Goal: Information Seeking & Learning: Learn about a topic

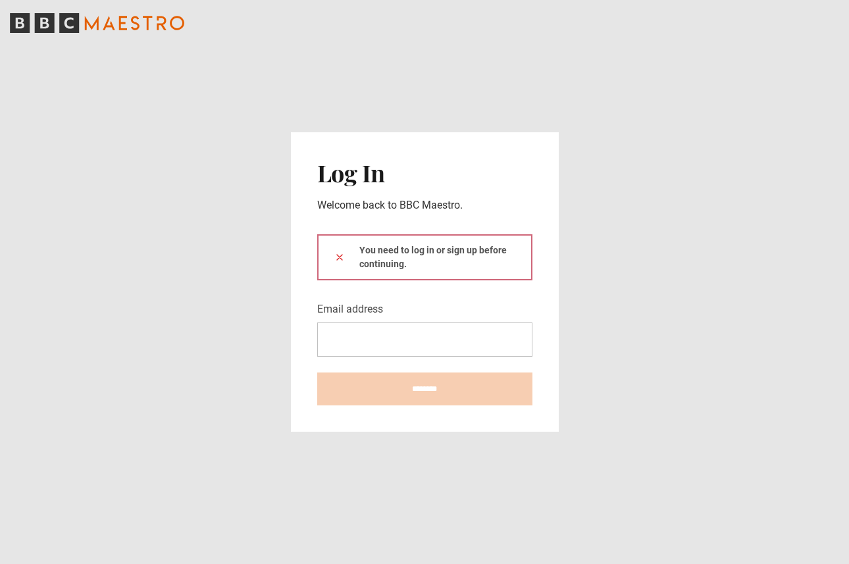
click at [337, 259] on icon at bounding box center [339, 257] width 5 height 5
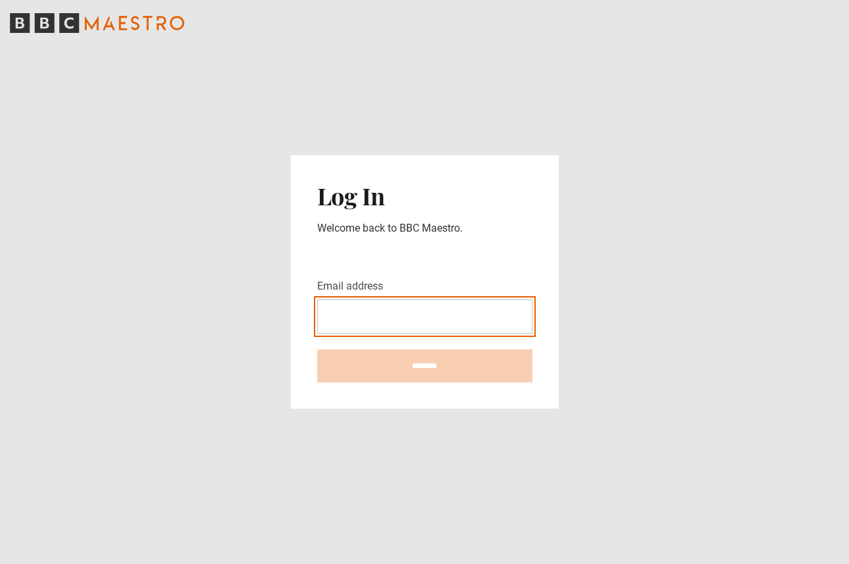
click at [346, 310] on input "Email address" at bounding box center [424, 317] width 215 height 34
type input "**********"
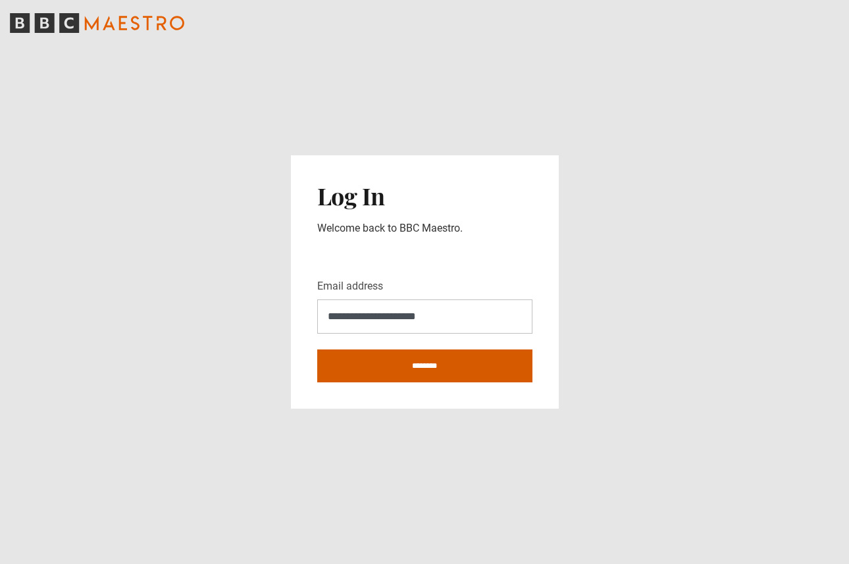
click at [413, 376] on input "********" at bounding box center [424, 366] width 215 height 33
type input "**********"
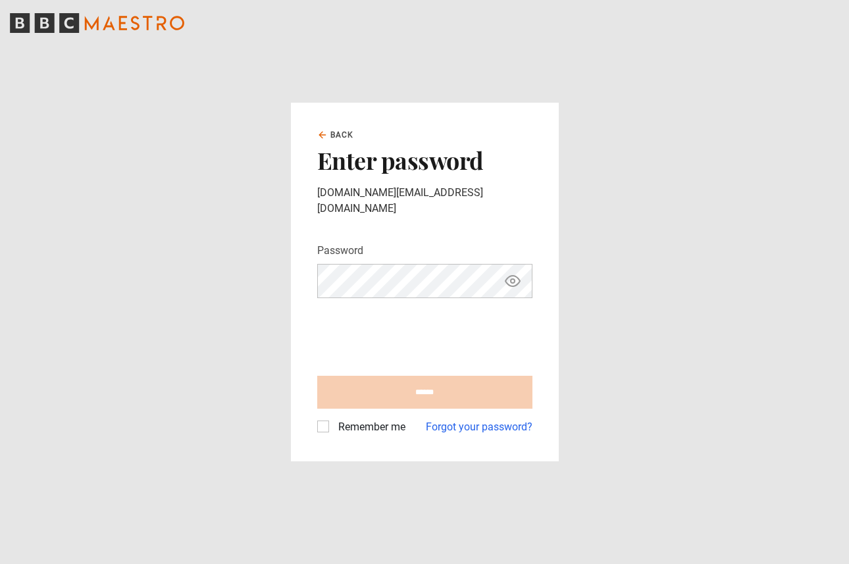
click at [511, 279] on icon "Show password" at bounding box center [513, 281] width 4 height 4
click at [319, 138] on link "Back" at bounding box center [335, 135] width 37 height 12
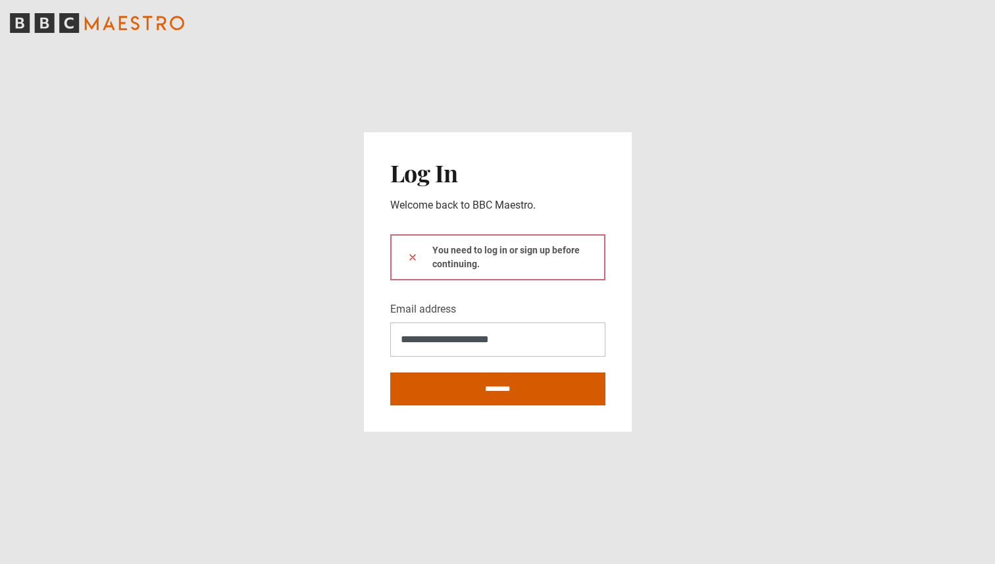
click at [512, 387] on input "********" at bounding box center [497, 389] width 215 height 33
type input "**********"
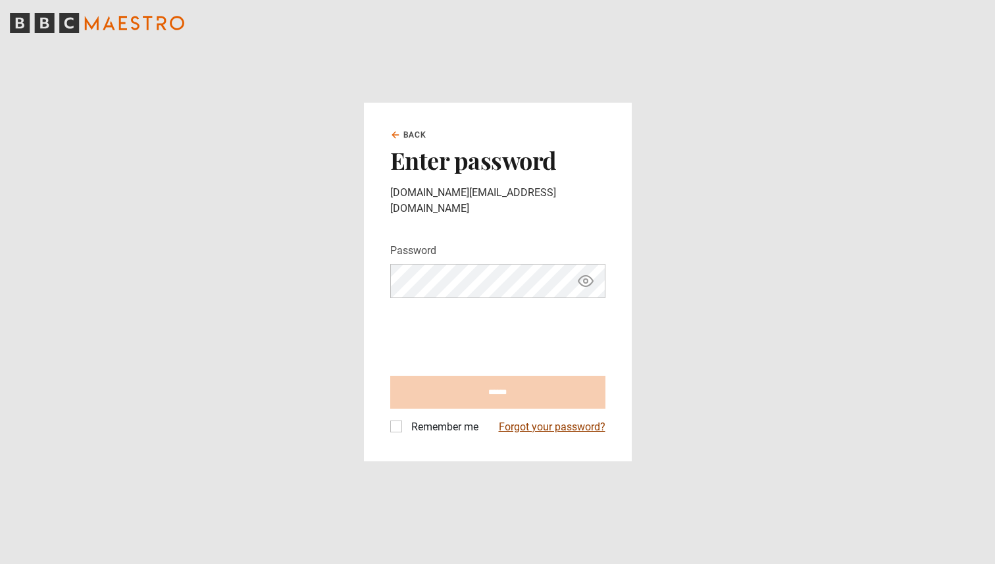
click at [556, 425] on link "Forgot your password?" at bounding box center [552, 427] width 107 height 16
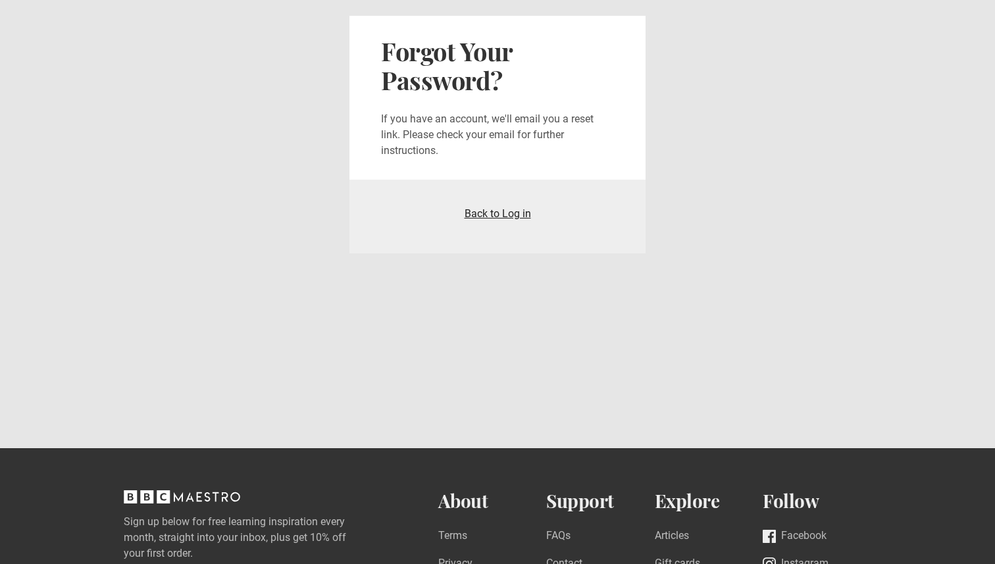
click at [495, 212] on link "Back to Log in" at bounding box center [498, 213] width 66 height 13
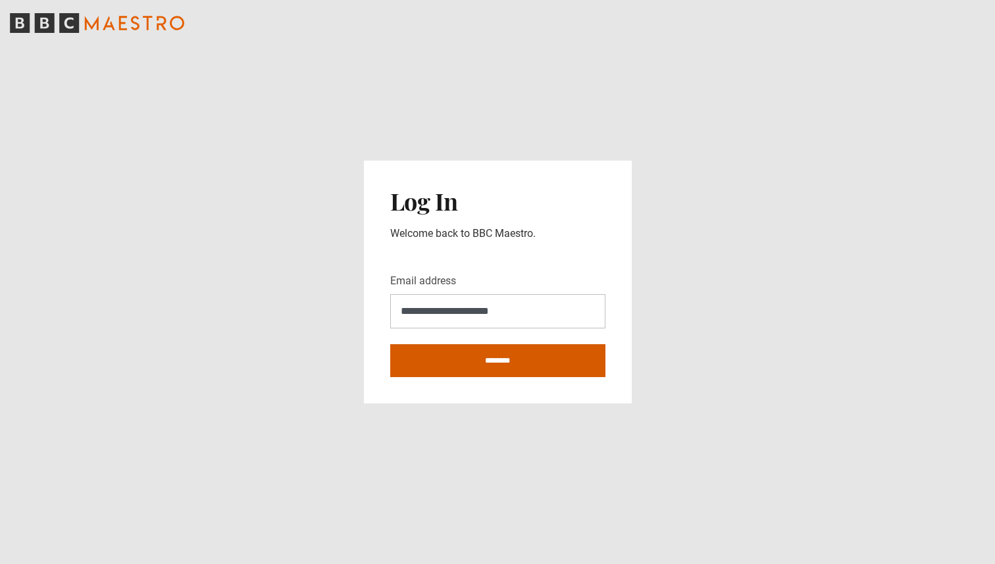
click at [472, 367] on input "********" at bounding box center [497, 360] width 215 height 33
type input "**********"
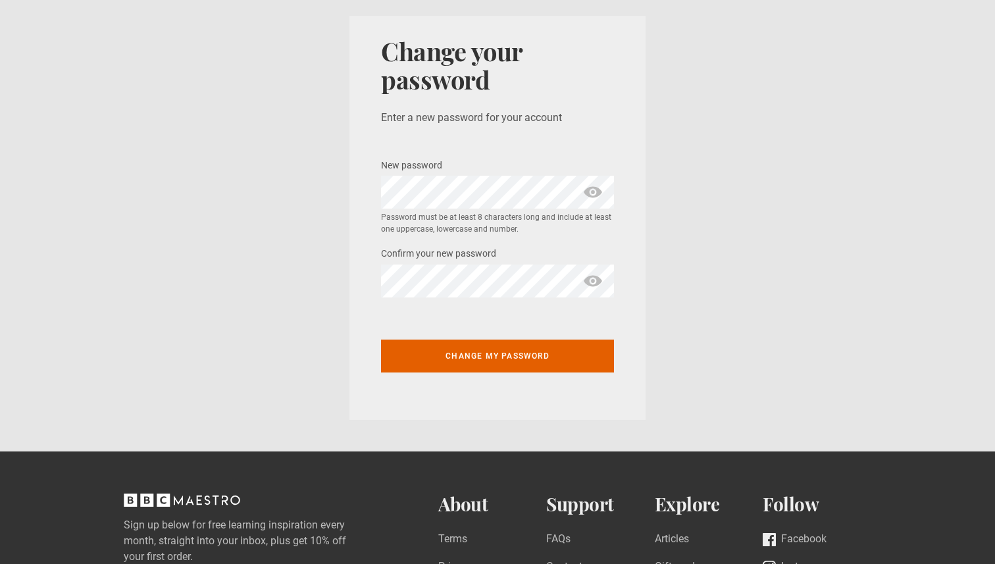
click at [710, 161] on section "Change your password Enter a new password for your account New password * Passw…" at bounding box center [497, 218] width 995 height 436
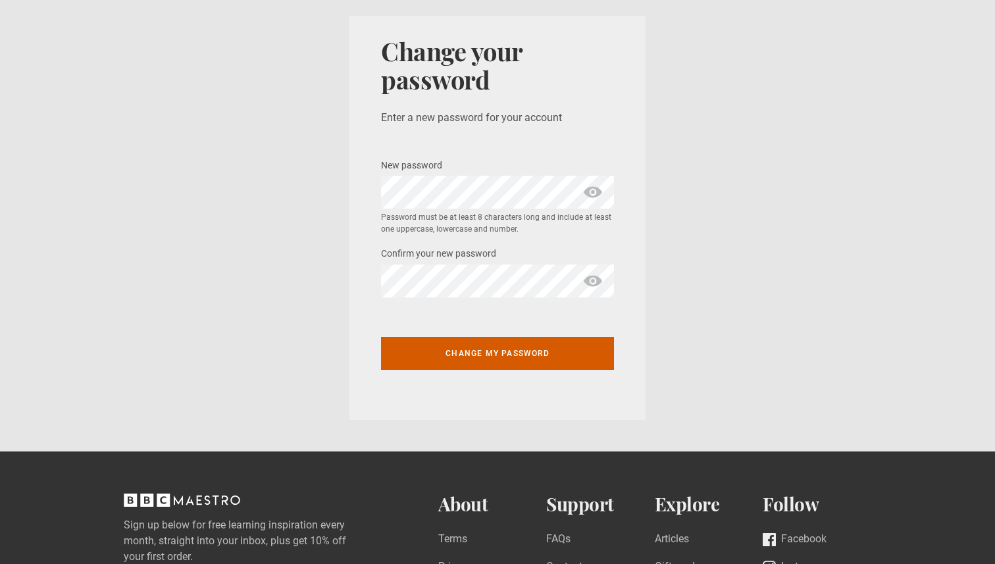
click at [483, 357] on button "Change my password" at bounding box center [497, 353] width 233 height 33
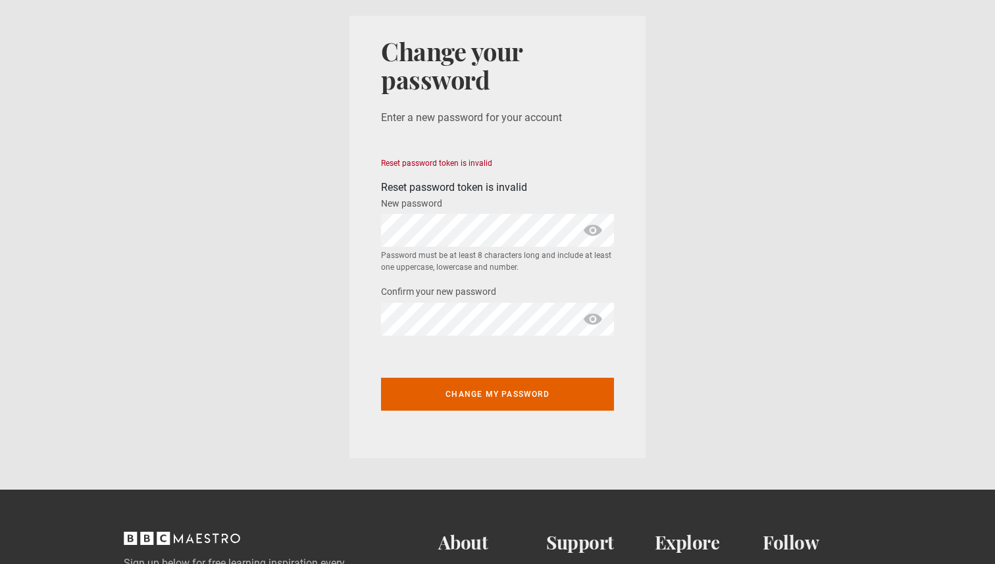
click at [598, 233] on span "show password" at bounding box center [593, 230] width 21 height 33
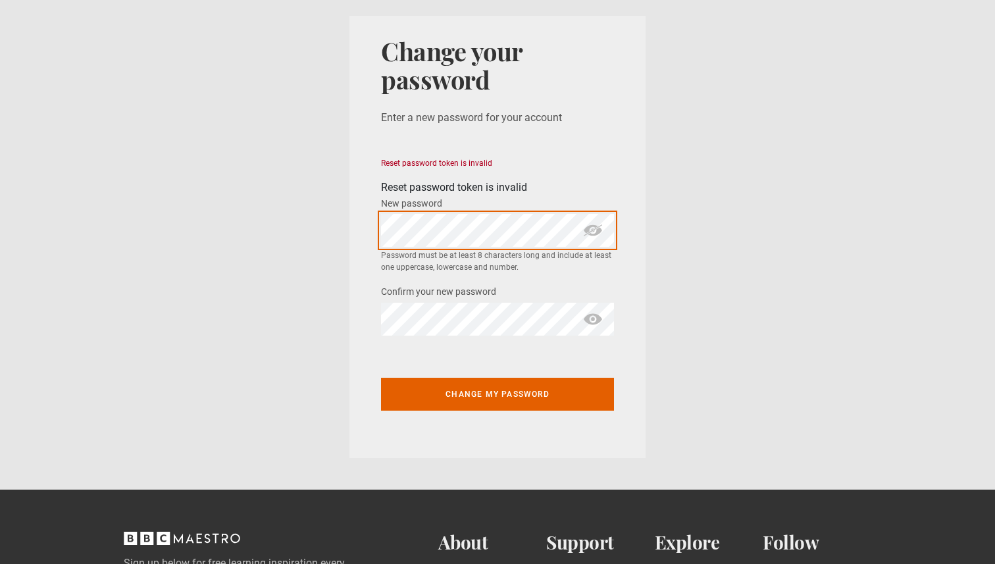
click at [336, 224] on section "Change your password Enter a new password for your account Reset password token…" at bounding box center [497, 237] width 995 height 474
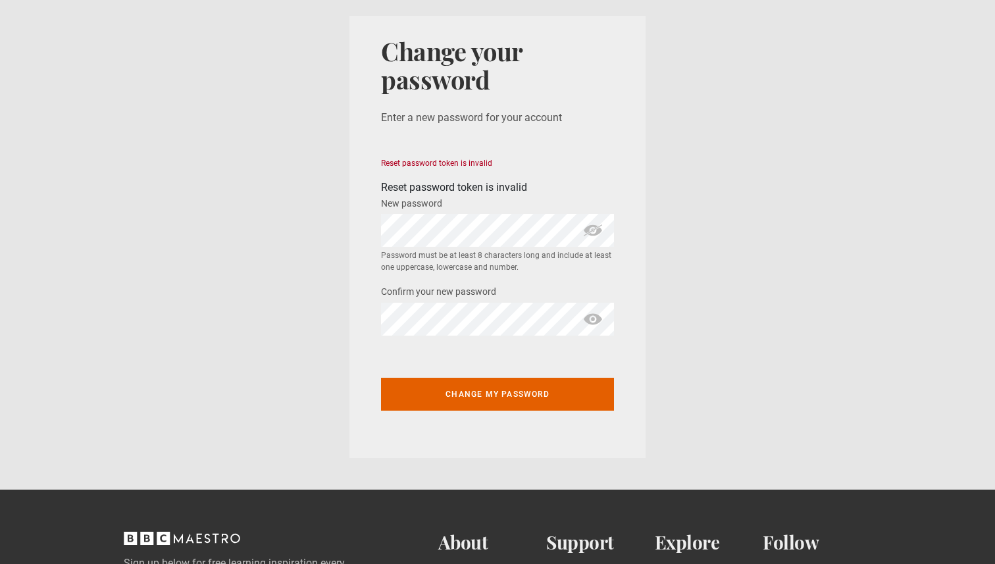
click at [995, 126] on section "Change your password Enter a new password for your account Reset password token…" at bounding box center [497, 237] width 995 height 474
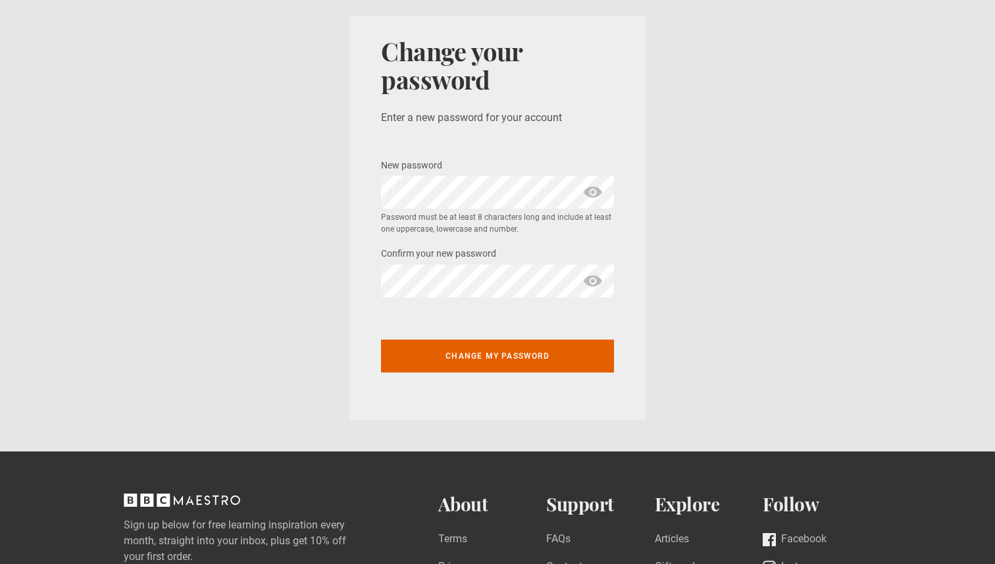
click at [754, 113] on section "Change your password Enter a new password for your account New password * Passw…" at bounding box center [497, 218] width 995 height 436
click at [741, 101] on section "Change your password Enter a new password for your account New password * Passw…" at bounding box center [497, 218] width 995 height 436
click at [585, 186] on span "show password" at bounding box center [593, 192] width 21 height 33
click at [596, 292] on span "show password" at bounding box center [593, 281] width 21 height 33
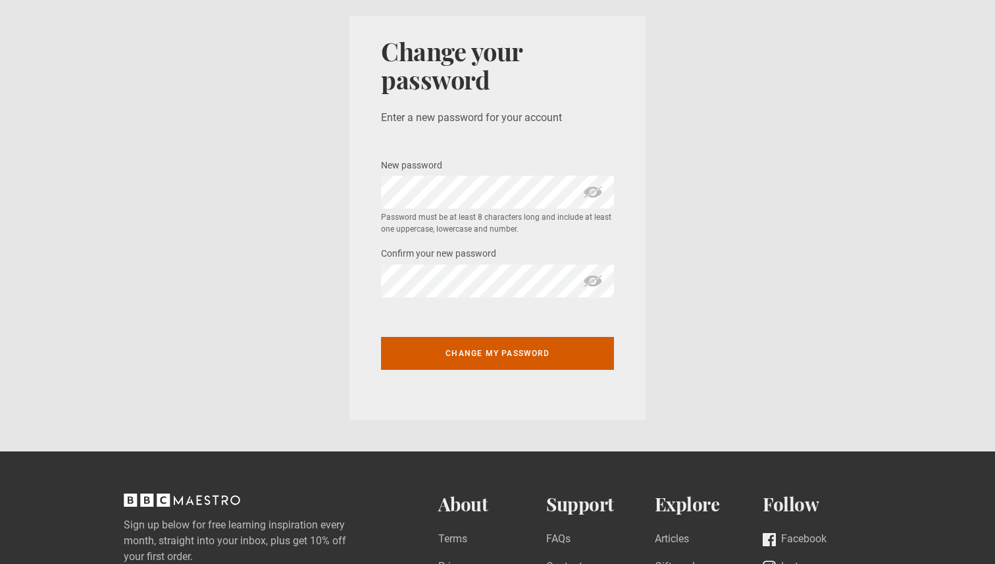
click at [542, 358] on button "Change my password" at bounding box center [497, 353] width 233 height 33
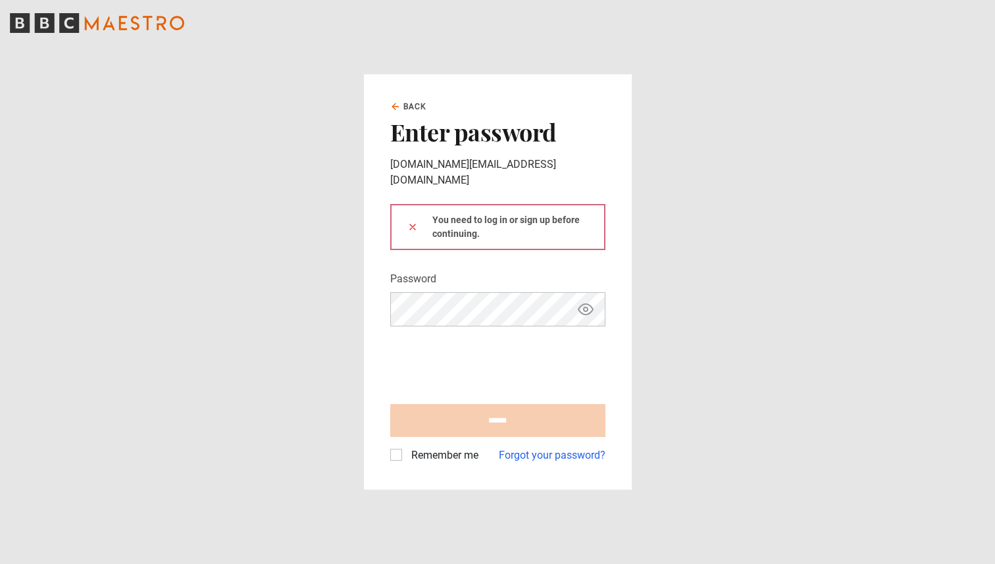
click at [411, 224] on icon at bounding box center [412, 226] width 5 height 5
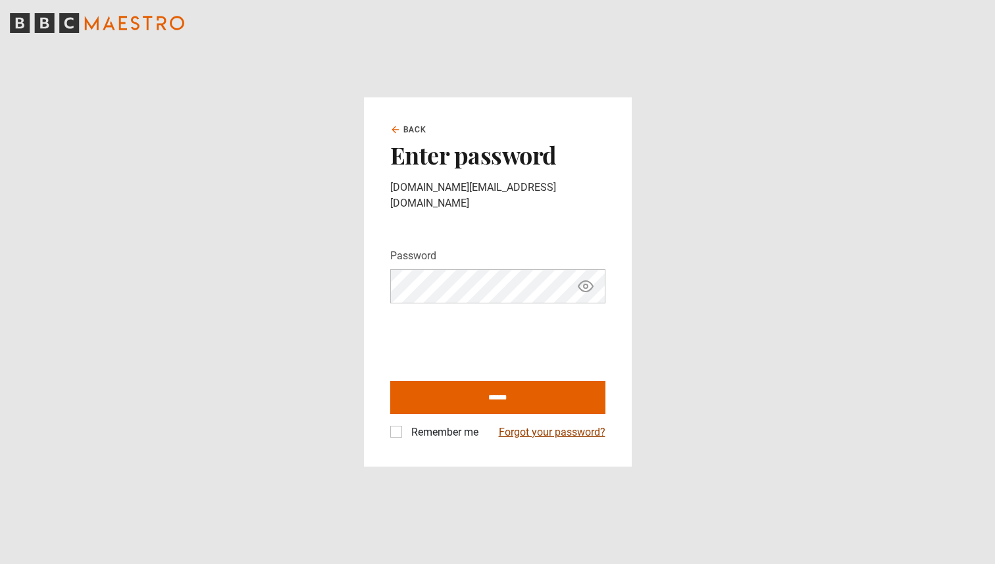
click at [559, 426] on link "Forgot your password?" at bounding box center [552, 433] width 107 height 16
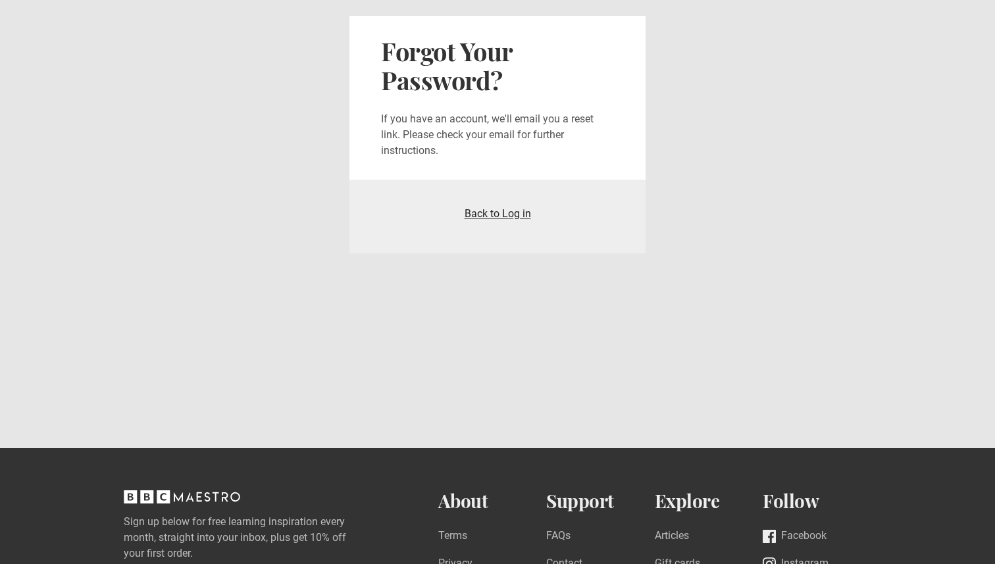
click at [502, 217] on link "Back to Log in" at bounding box center [498, 213] width 66 height 13
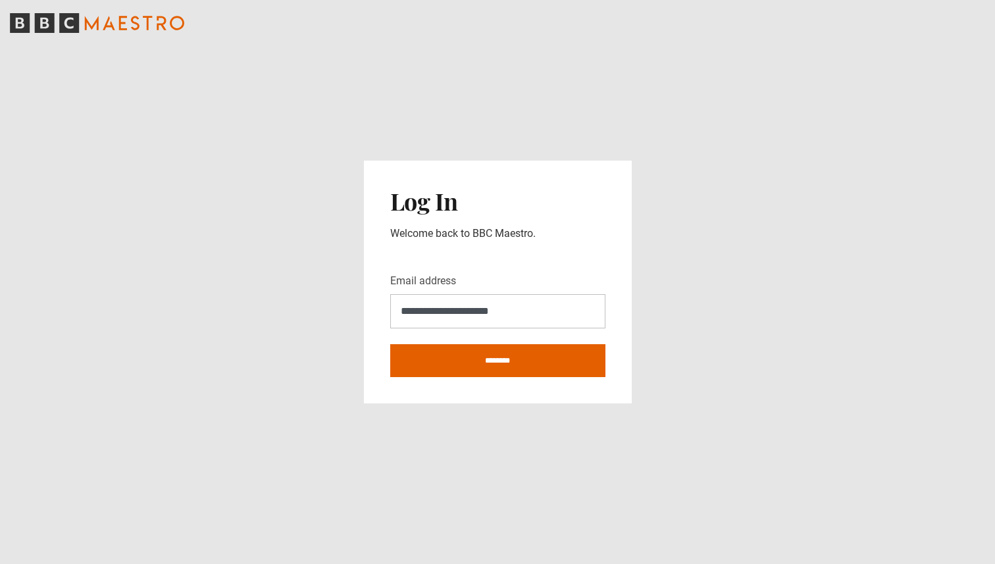
click at [611, 257] on div "**********" at bounding box center [498, 282] width 268 height 242
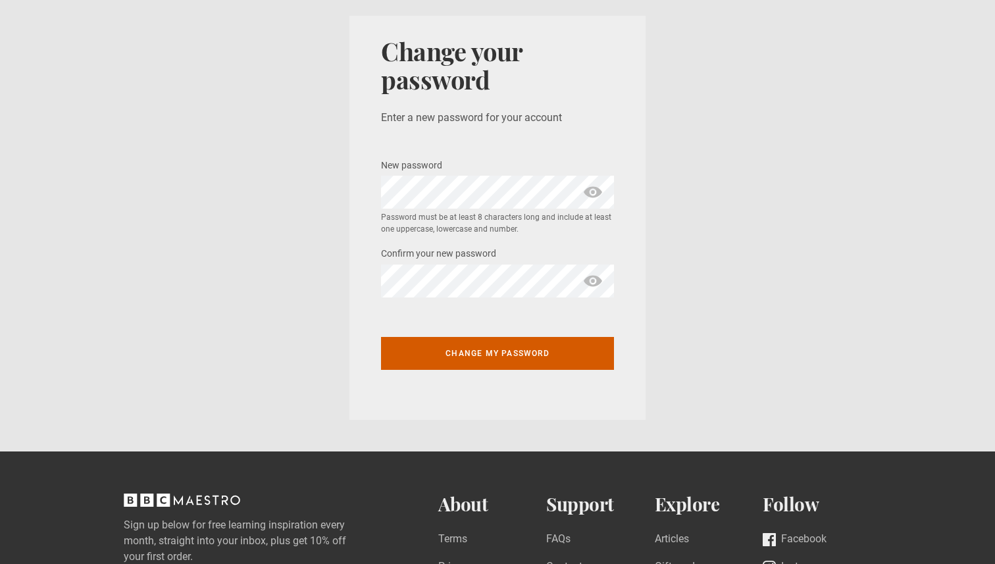
click at [505, 348] on button "Change my password" at bounding box center [497, 353] width 233 height 33
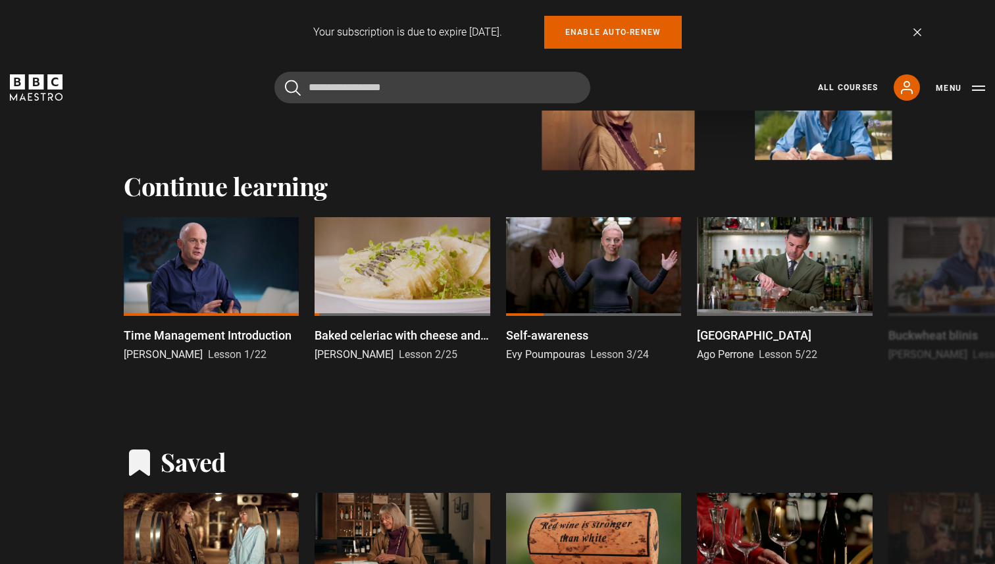
scroll to position [263, 0]
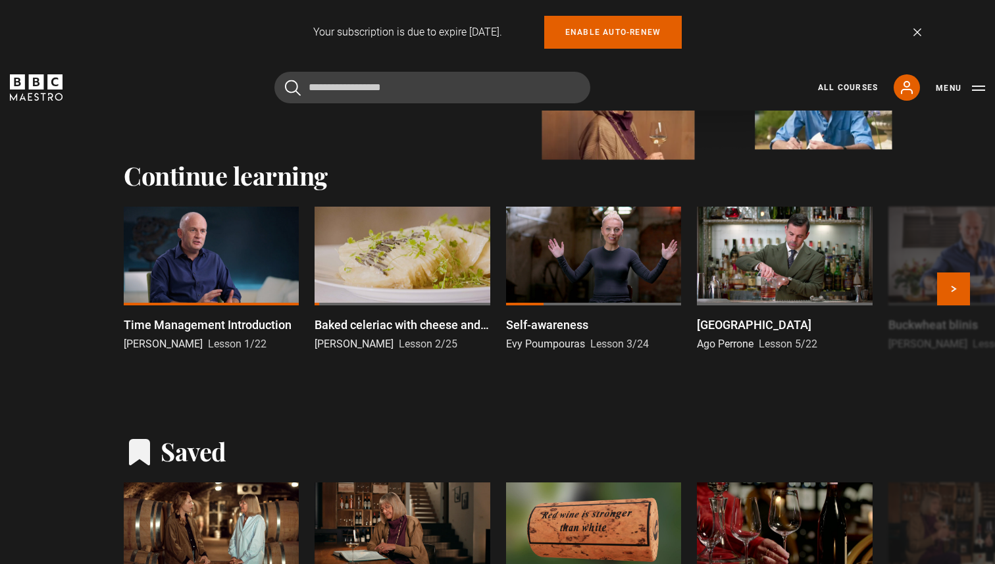
click at [206, 278] on div at bounding box center [211, 256] width 175 height 99
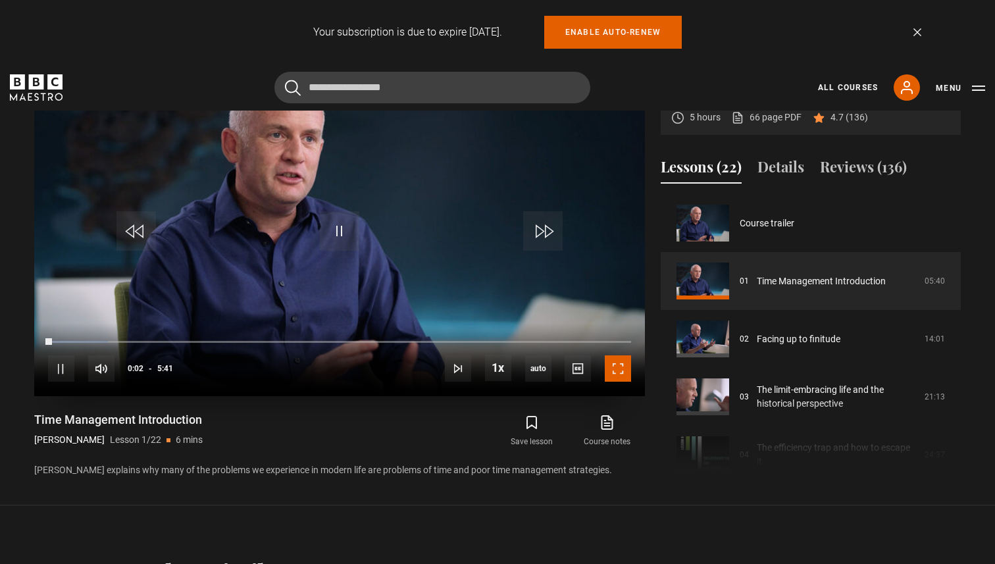
click at [619, 377] on span "Video Player" at bounding box center [618, 368] width 26 height 26
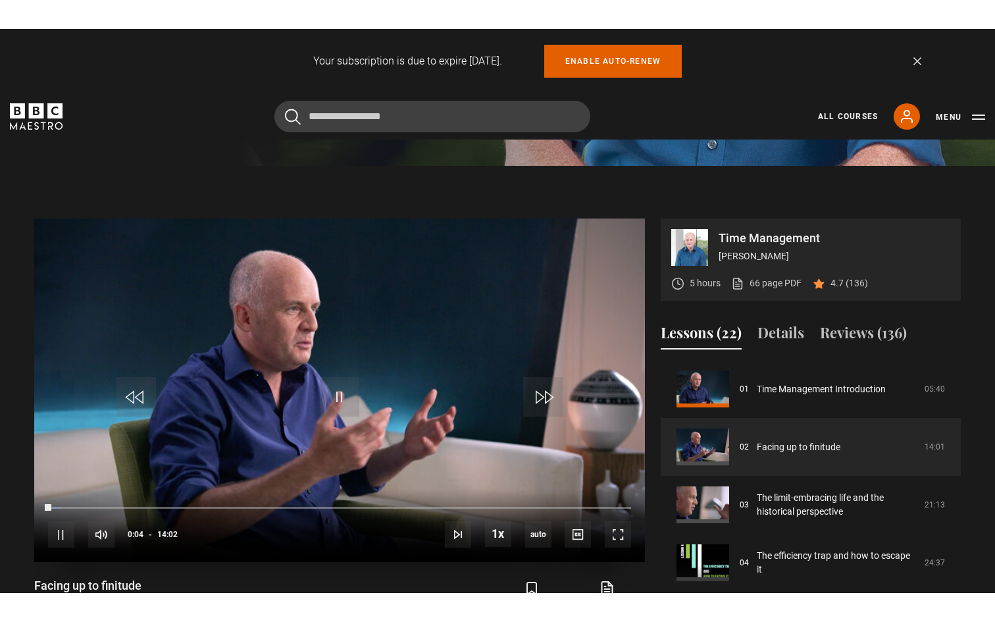
scroll to position [500, 0]
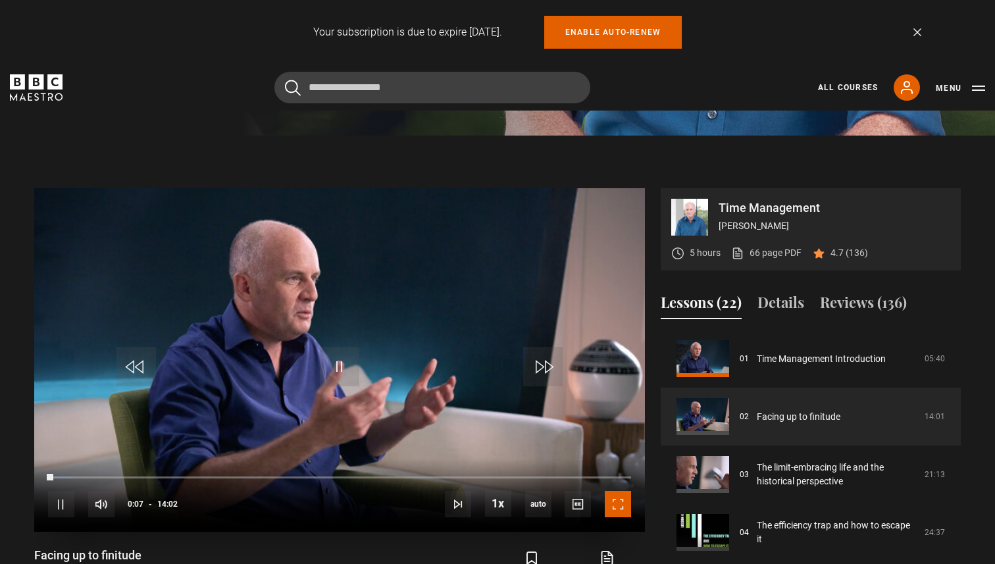
click at [622, 511] on span "Video Player" at bounding box center [618, 504] width 26 height 26
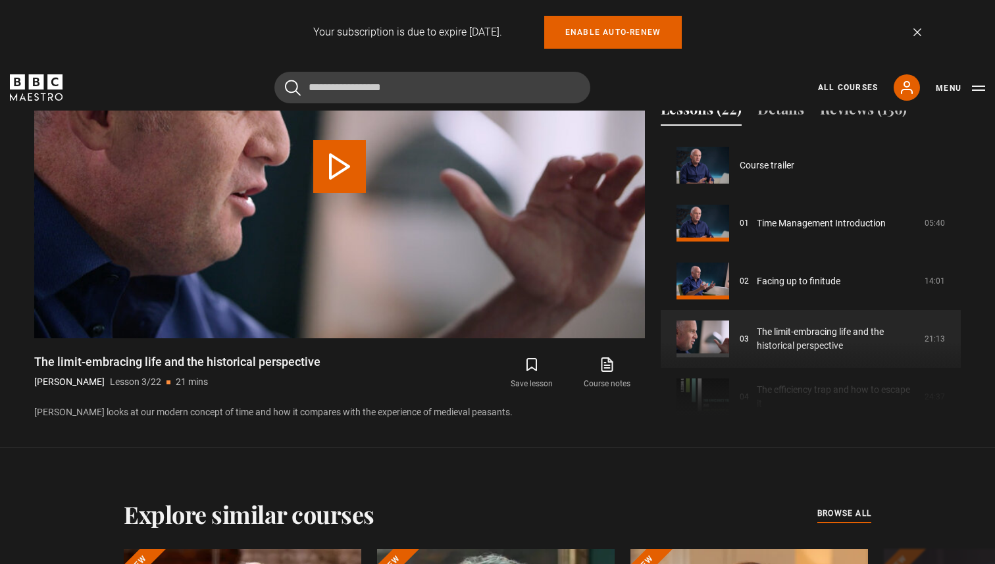
scroll to position [116, 0]
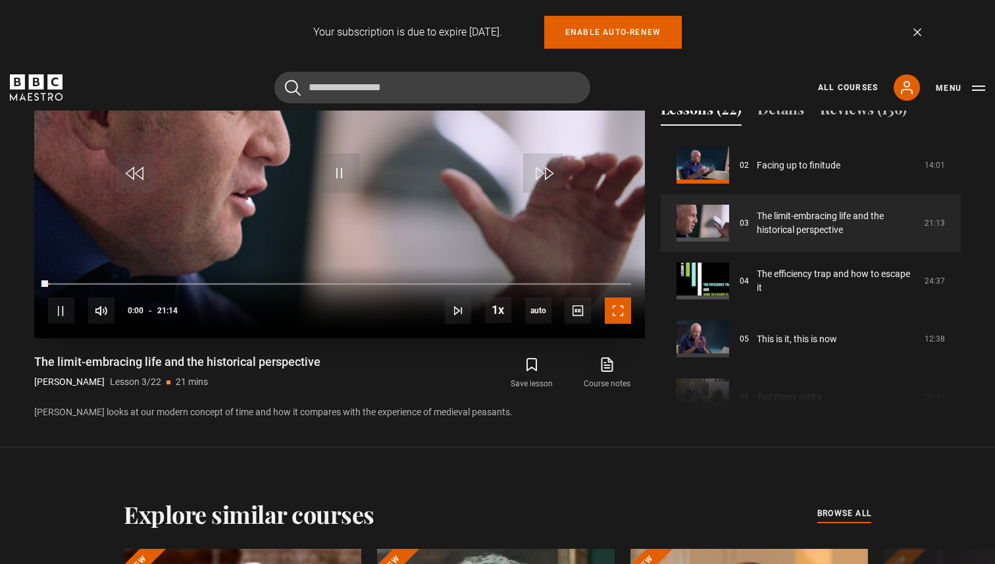
click at [615, 317] on span "Video Player" at bounding box center [618, 311] width 26 height 26
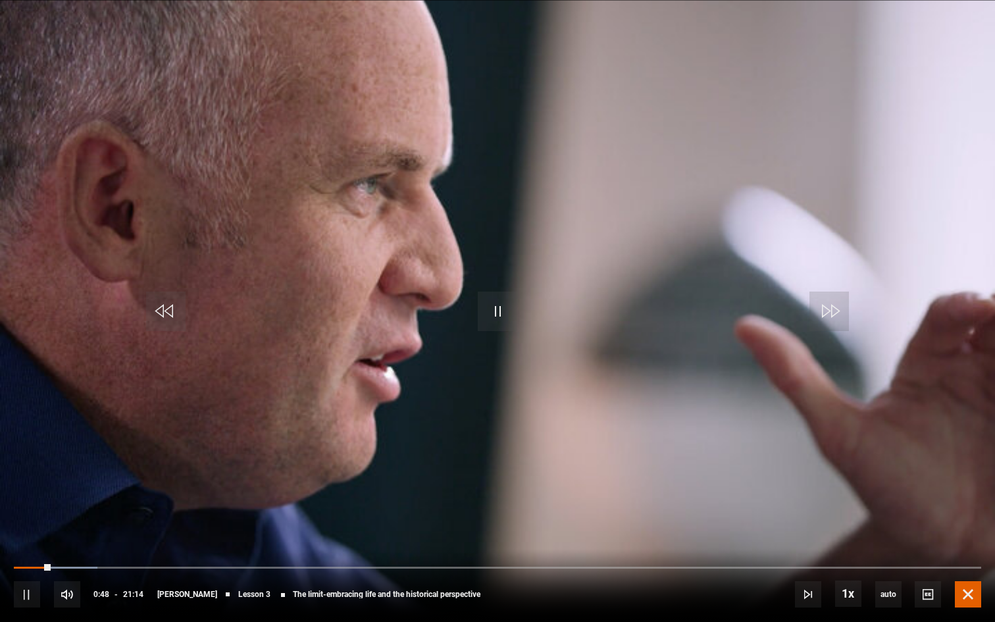
click at [962, 564] on span "Video Player" at bounding box center [968, 594] width 26 height 26
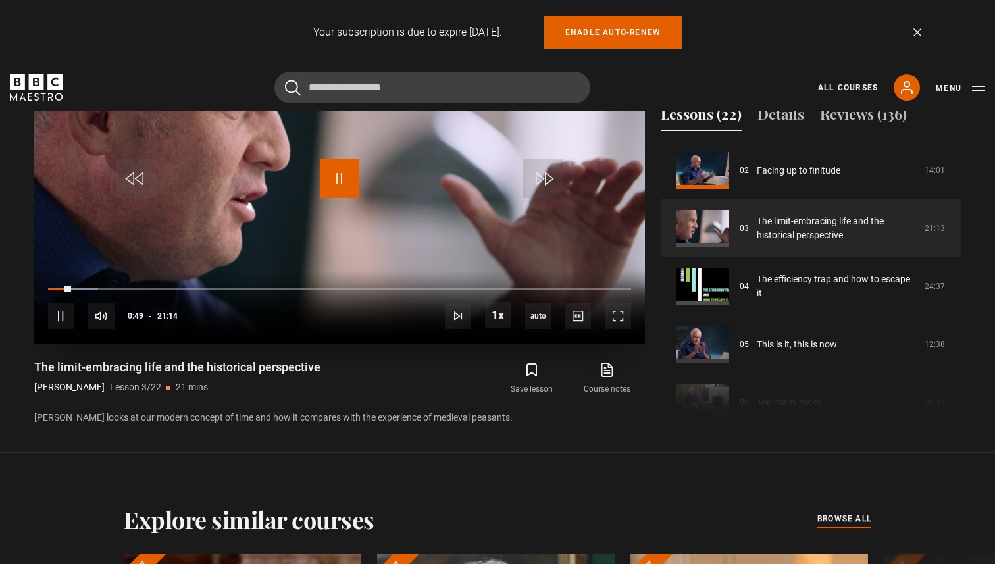
click at [337, 178] on span "Video Player" at bounding box center [339, 178] width 39 height 39
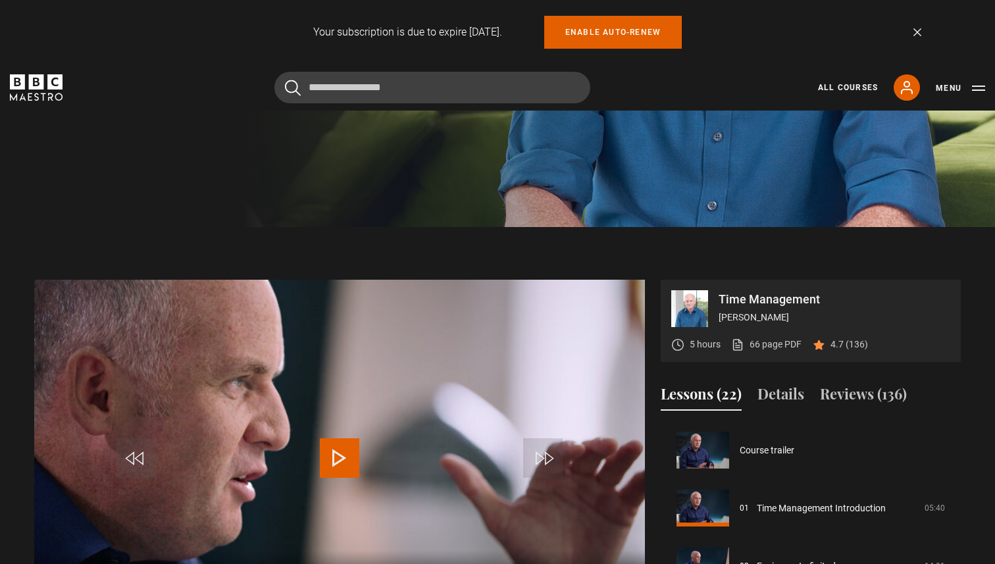
scroll to position [422, 0]
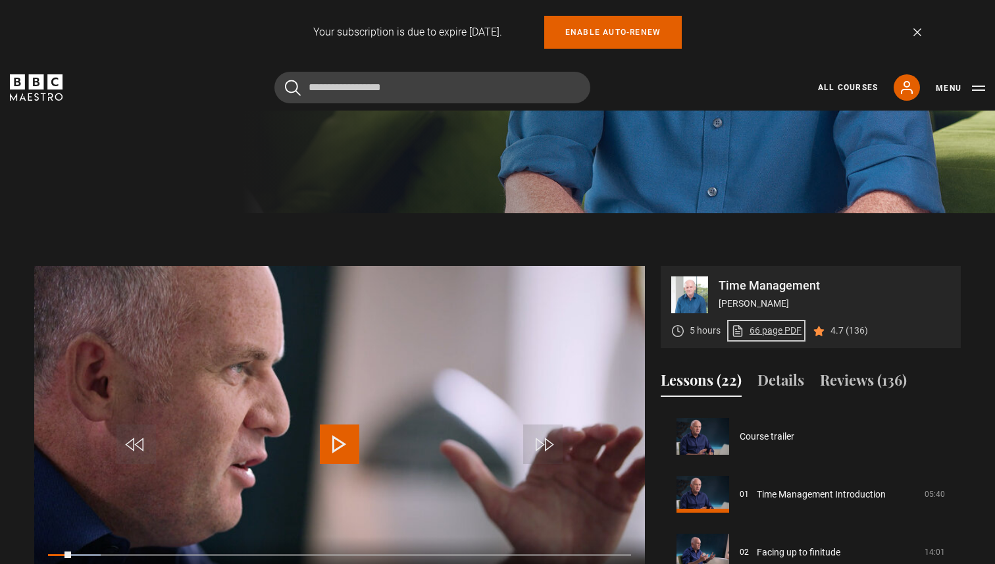
click at [760, 330] on link "66 page PDF (opens in new tab)" at bounding box center [766, 331] width 70 height 14
click at [347, 447] on span "Video Player" at bounding box center [339, 444] width 39 height 39
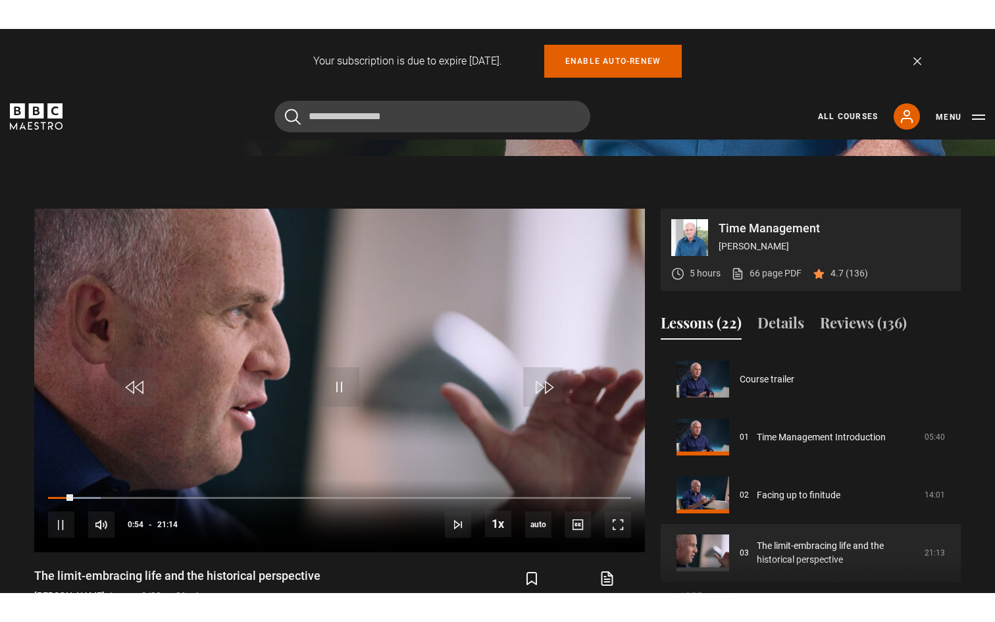
scroll to position [508, 0]
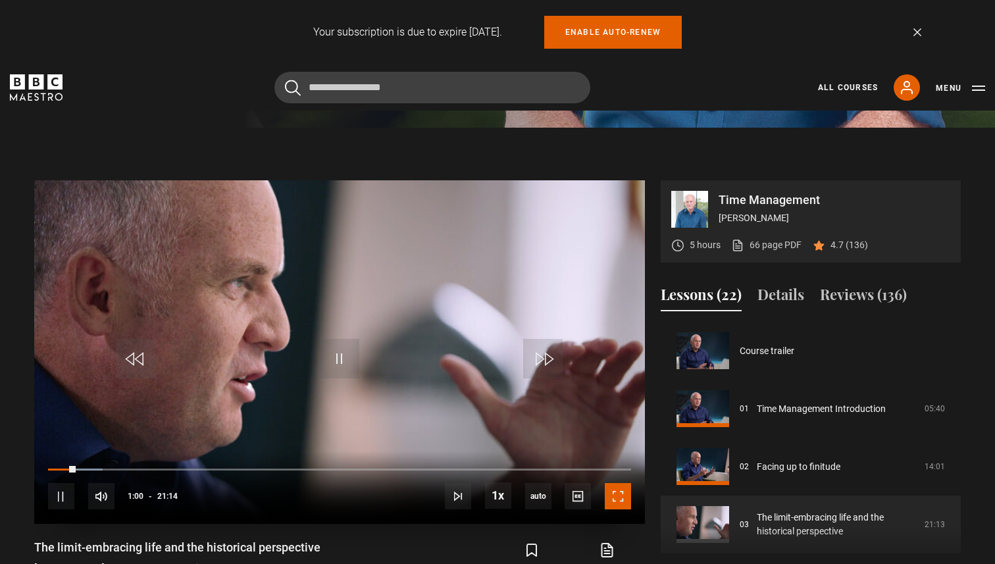
click at [622, 500] on span "Video Player" at bounding box center [618, 496] width 26 height 26
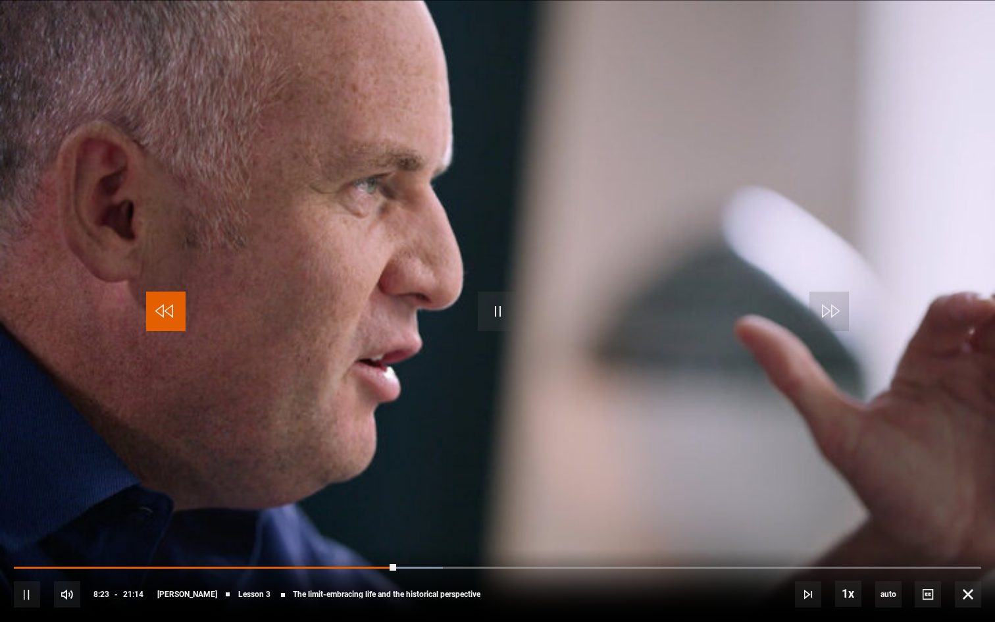
click at [171, 309] on span "Video Player" at bounding box center [165, 311] width 39 height 39
click at [159, 309] on span "Video Player" at bounding box center [165, 311] width 39 height 39
